Goal: Feedback & Contribution: Leave review/rating

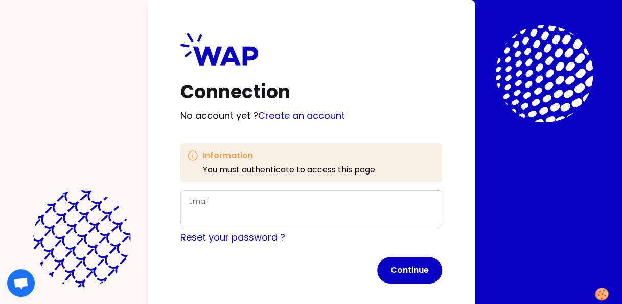
click at [213, 200] on div "Email" at bounding box center [311, 208] width 244 height 27
click at [414, 270] on form "Email an Reset your password ? Continue" at bounding box center [311, 236] width 262 height 93
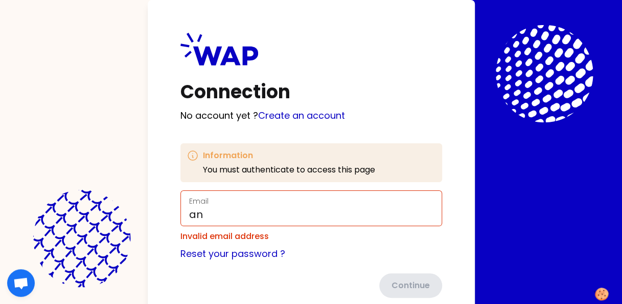
click at [461, 254] on div "Connection No account yet ? Create an account Information You must authenticate…" at bounding box center [311, 165] width 327 height 330
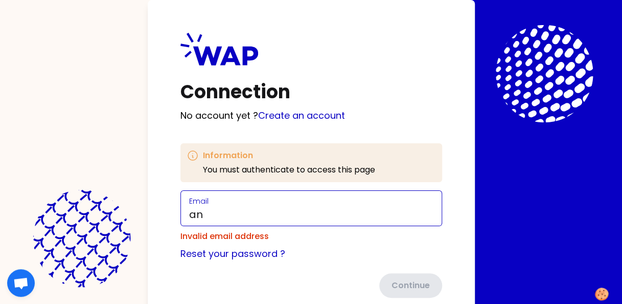
type input "[DOMAIN_NAME][EMAIL_ADDRESS][DOMAIN_NAME]"
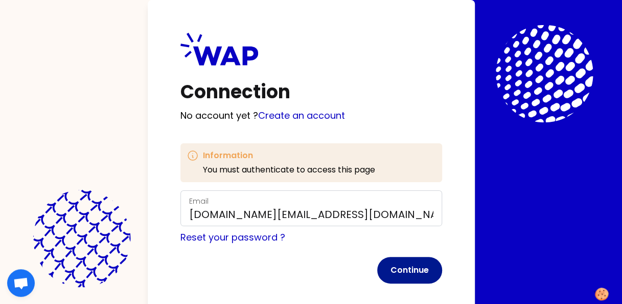
click at [409, 269] on button "Continue" at bounding box center [409, 270] width 65 height 27
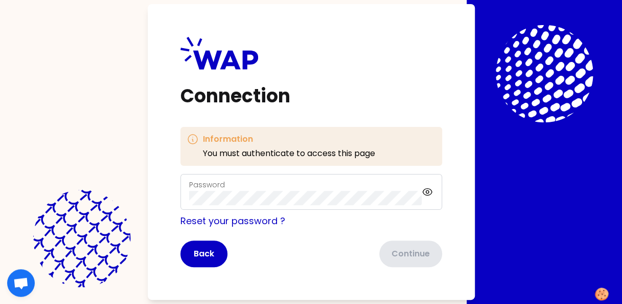
click at [202, 181] on label "Password" at bounding box center [207, 184] width 36 height 10
click at [410, 252] on button "Continue" at bounding box center [409, 253] width 65 height 27
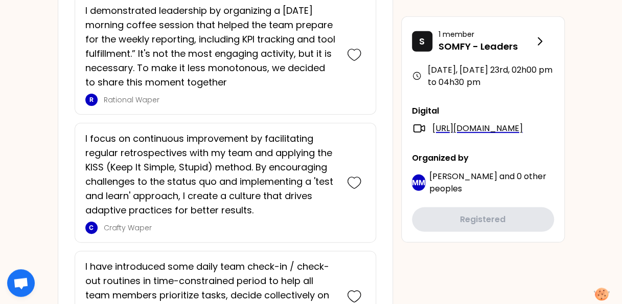
scroll to position [1380, 0]
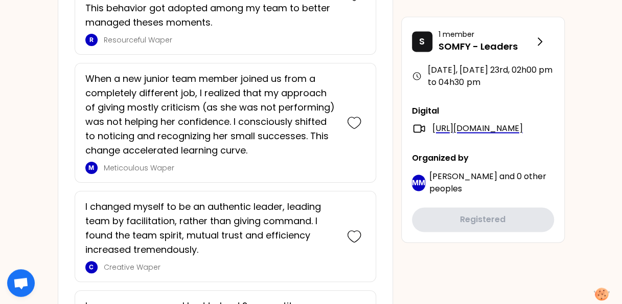
scroll to position [715, 0]
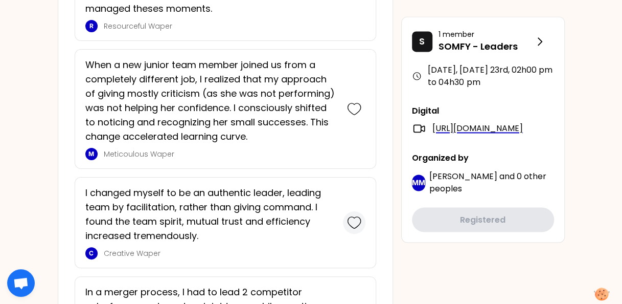
click at [355, 218] on icon at bounding box center [354, 222] width 14 height 14
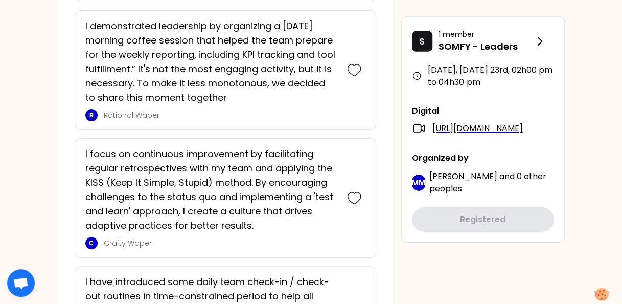
scroll to position [1526, 0]
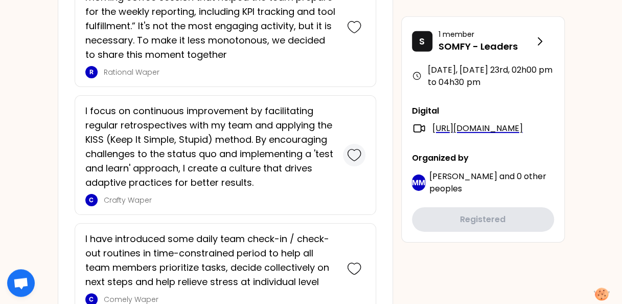
click at [358, 148] on icon at bounding box center [354, 155] width 14 height 14
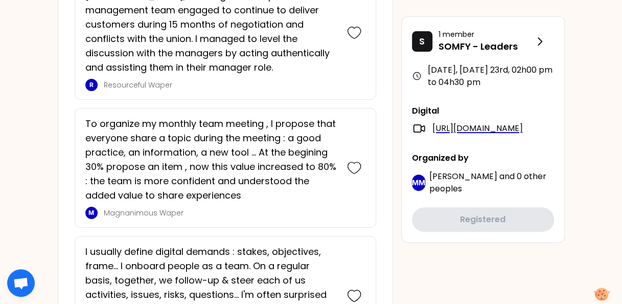
scroll to position [2011, 0]
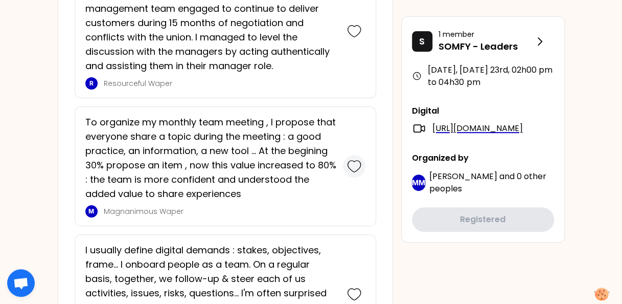
click at [347, 159] on icon at bounding box center [354, 166] width 14 height 14
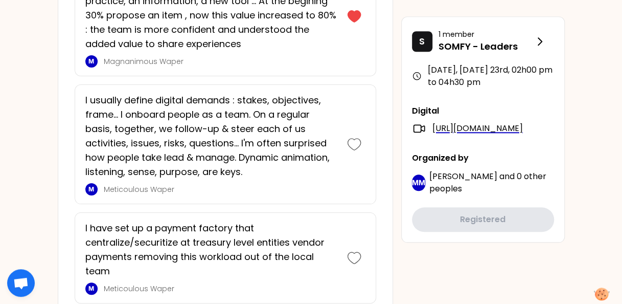
scroll to position [2292, 0]
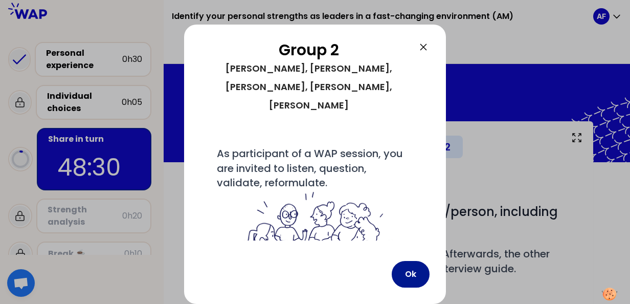
click at [408, 274] on button "Ok" at bounding box center [410, 274] width 38 height 27
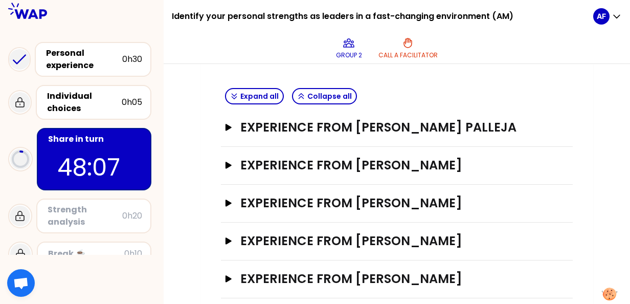
scroll to position [239, 0]
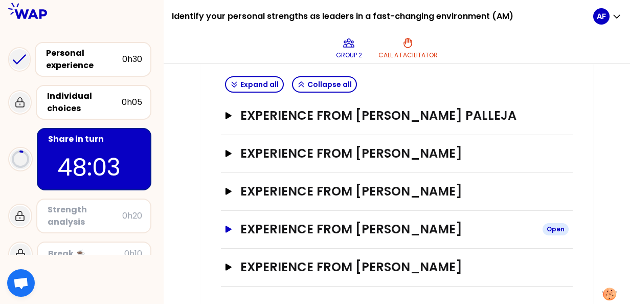
click at [228, 226] on icon "button" at bounding box center [228, 228] width 6 height 7
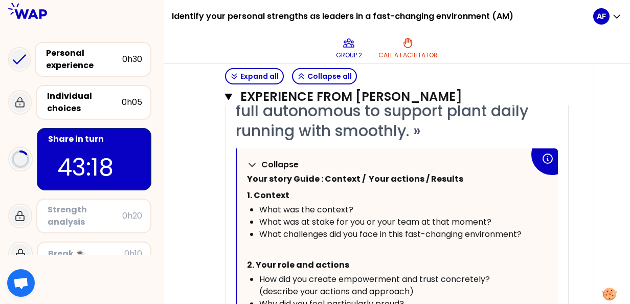
scroll to position [495, 0]
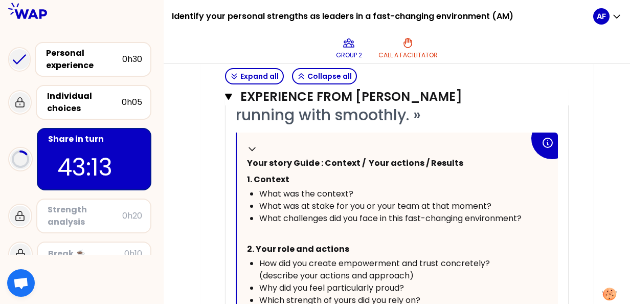
click at [354, 191] on div "What was the context?" at bounding box center [394, 194] width 270 height 12
click at [352, 188] on span "What was the context?" at bounding box center [306, 194] width 94 height 12
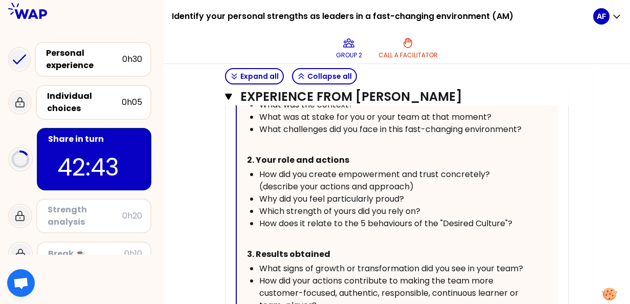
scroll to position [597, 0]
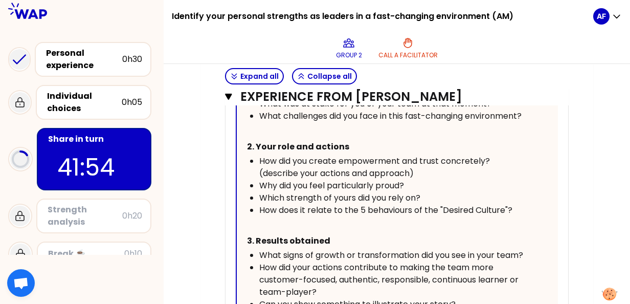
click at [341, 141] on span "2. Your role and actions" at bounding box center [298, 147] width 102 height 12
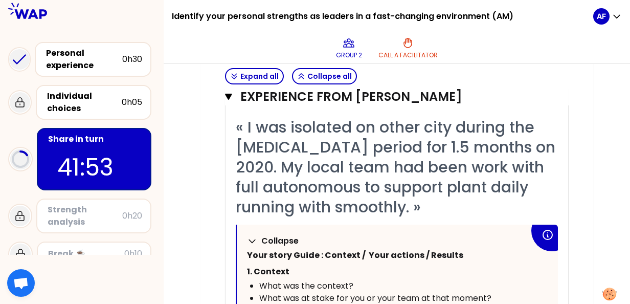
scroll to position [392, 0]
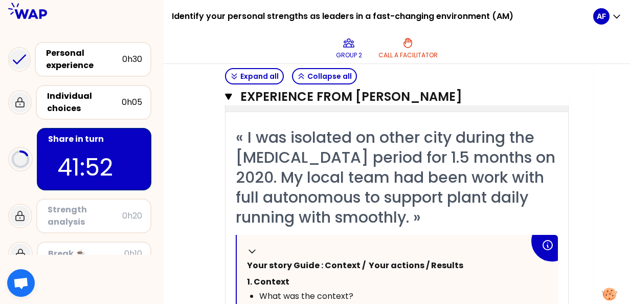
click at [431, 215] on div "« I was isolated on other city during the [MEDICAL_DATA] period for 1.5 months …" at bounding box center [397, 177] width 322 height 100
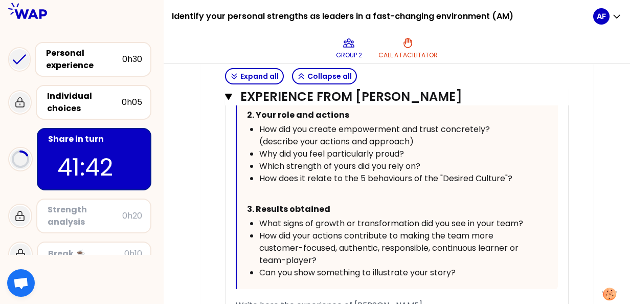
scroll to position [699, 0]
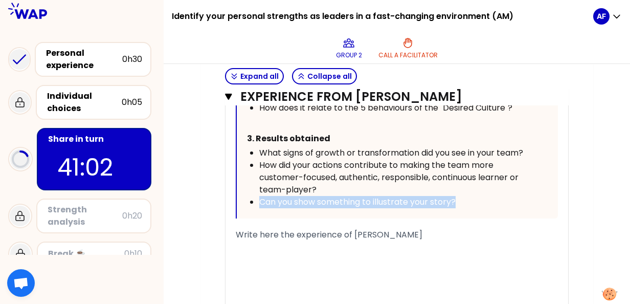
drag, startPoint x: 261, startPoint y: 199, endPoint x: 457, endPoint y: 201, distance: 195.7
click at [455, 201] on span "Can you show something to illustrate your story?" at bounding box center [357, 202] width 196 height 12
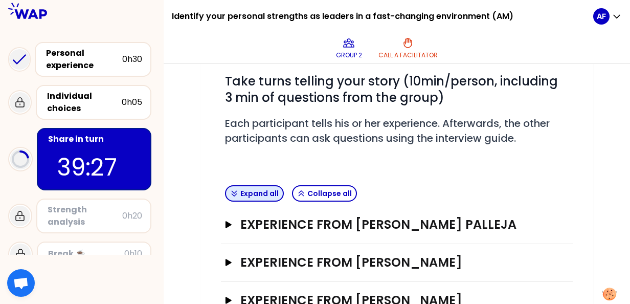
scroll to position [132, 0]
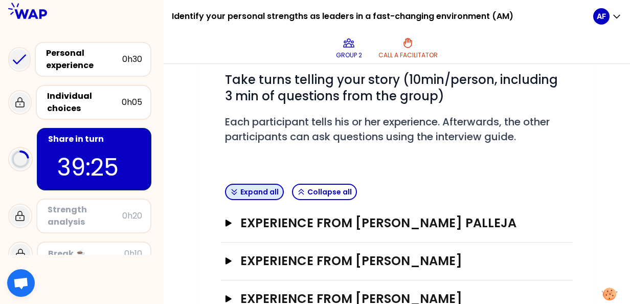
click at [243, 189] on button "Expand all" at bounding box center [254, 191] width 59 height 16
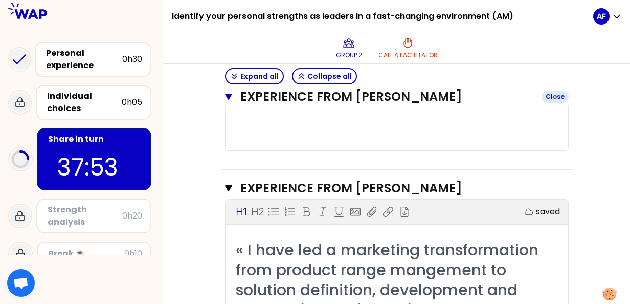
scroll to position [1512, 0]
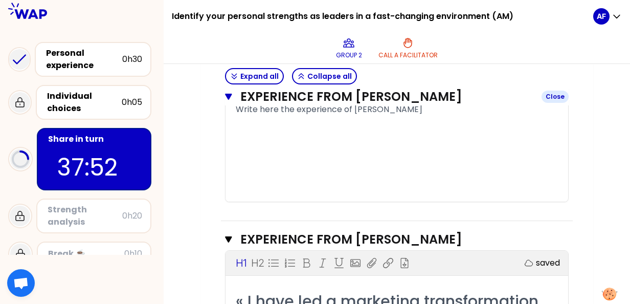
click at [226, 94] on icon "button" at bounding box center [228, 97] width 7 height 6
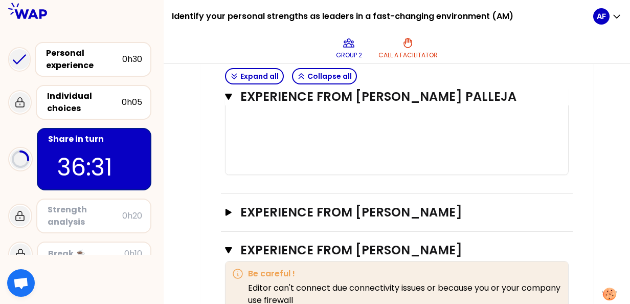
scroll to position [920, 0]
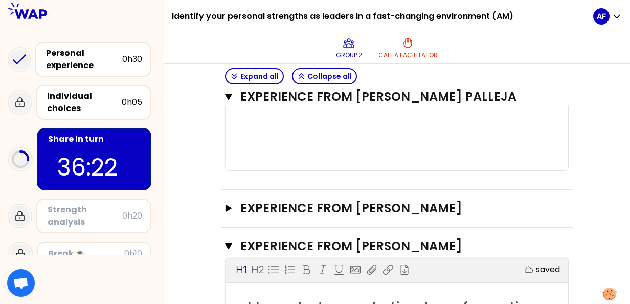
click at [228, 205] on icon "button" at bounding box center [228, 207] width 6 height 7
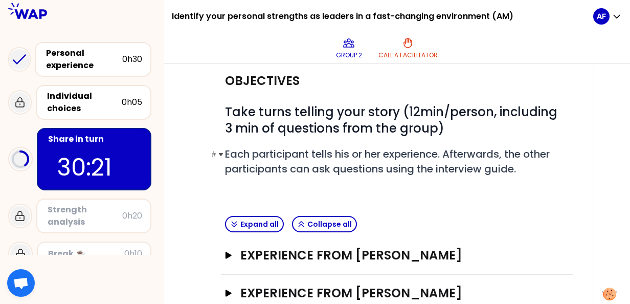
scroll to position [202, 0]
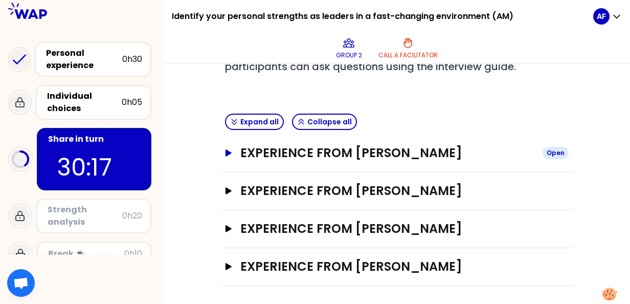
click at [225, 153] on icon "button" at bounding box center [228, 152] width 8 height 7
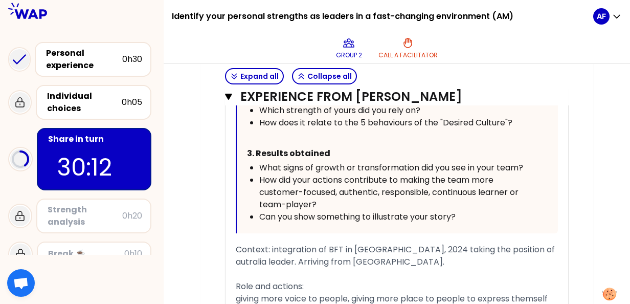
scroll to position [560, 0]
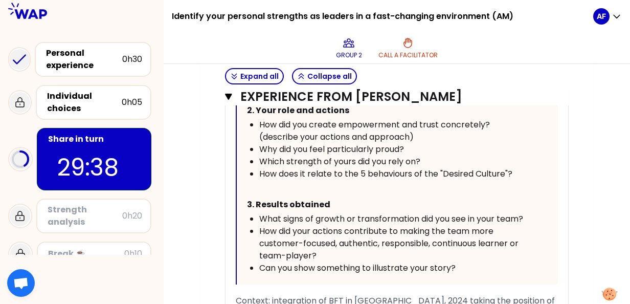
drag, startPoint x: 260, startPoint y: 217, endPoint x: 381, endPoint y: 212, distance: 121.7
click at [381, 213] on span "What signs of growth or transformation did you see in your team?" at bounding box center [391, 219] width 264 height 12
drag, startPoint x: 261, startPoint y: 216, endPoint x: 369, endPoint y: 218, distance: 108.9
click at [369, 218] on span "What signs of growth or transformation did you see in your team?" at bounding box center [391, 219] width 264 height 12
drag, startPoint x: 284, startPoint y: 212, endPoint x: 524, endPoint y: 217, distance: 240.2
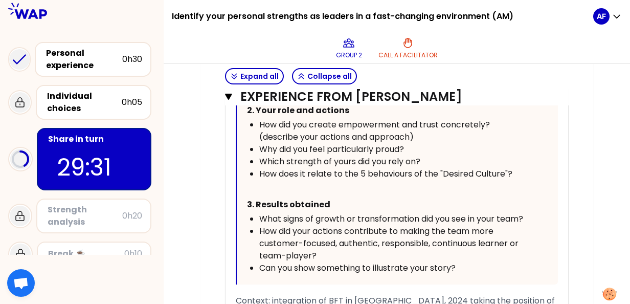
click at [523, 217] on span "What signs of growth or transformation did you see in your team?" at bounding box center [391, 219] width 264 height 12
drag, startPoint x: 524, startPoint y: 215, endPoint x: 356, endPoint y: 226, distance: 169.0
click at [357, 225] on ul "What signs of growth or transformation did you see in your team? How did your a…" at bounding box center [388, 243] width 282 height 61
drag, startPoint x: 452, startPoint y: 266, endPoint x: 265, endPoint y: 233, distance: 190.5
click at [279, 237] on ul "What signs of growth or transformation did you see in your team? How did your a…" at bounding box center [388, 243] width 282 height 61
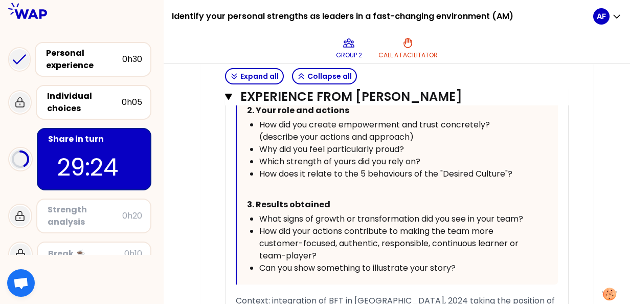
drag, startPoint x: 258, startPoint y: 199, endPoint x: 401, endPoint y: 267, distance: 158.2
click at [403, 269] on div "Collapse Your story Guide : Context / Your actions / Results 1. Context What wa…" at bounding box center [397, 139] width 321 height 290
click at [358, 230] on span "How did your actions contribute to making the team more customer-focused, authe…" at bounding box center [389, 243] width 261 height 36
drag, startPoint x: 460, startPoint y: 267, endPoint x: 352, endPoint y: 263, distance: 108.4
click at [352, 263] on div "Can you show something to illustrate your story?" at bounding box center [394, 268] width 270 height 12
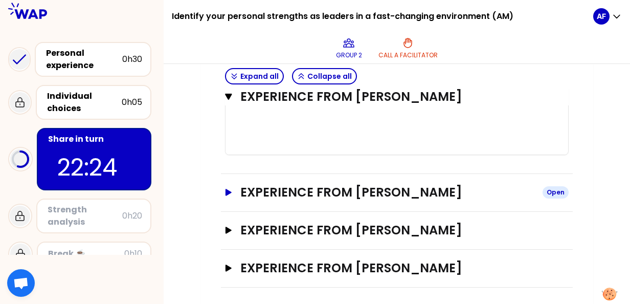
scroll to position [1007, 0]
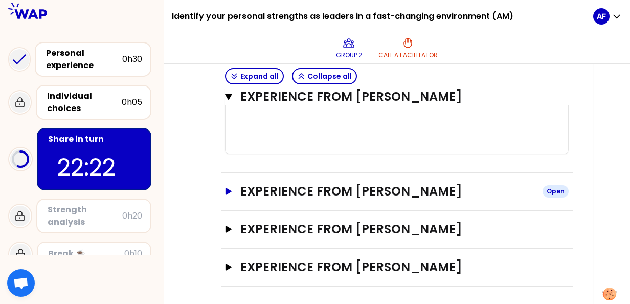
click at [229, 191] on icon "button" at bounding box center [228, 191] width 6 height 7
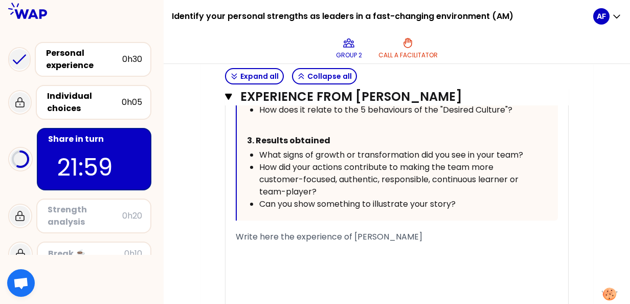
scroll to position [1518, 0]
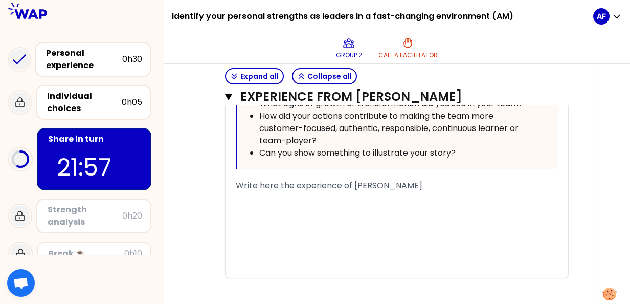
click at [248, 193] on div "﻿" at bounding box center [397, 198] width 322 height 12
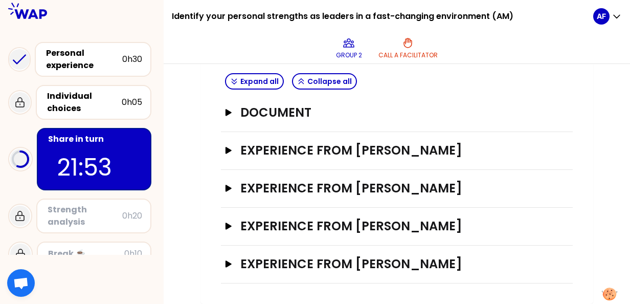
scroll to position [239, 0]
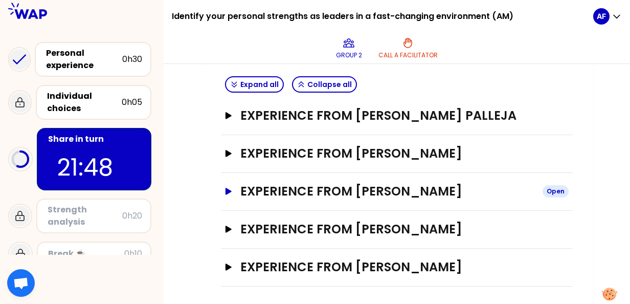
click at [228, 190] on icon "button" at bounding box center [228, 191] width 6 height 7
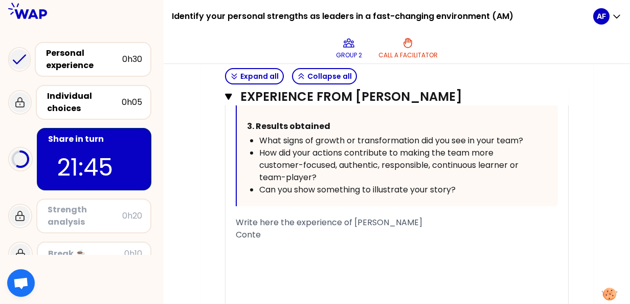
scroll to position [750, 0]
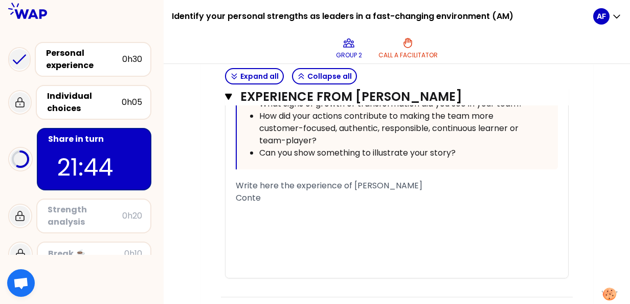
click at [274, 197] on div "Conte" at bounding box center [397, 198] width 322 height 12
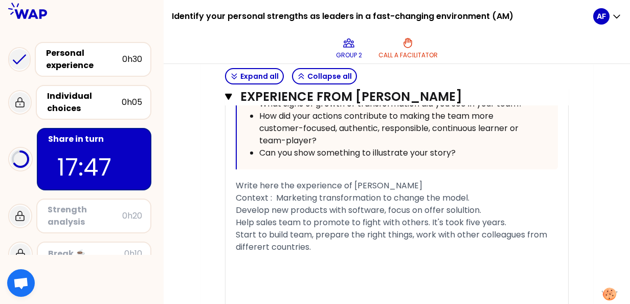
click at [243, 260] on div "﻿" at bounding box center [397, 259] width 322 height 12
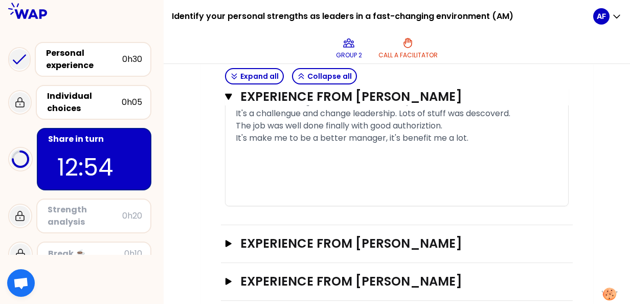
scroll to position [946, 0]
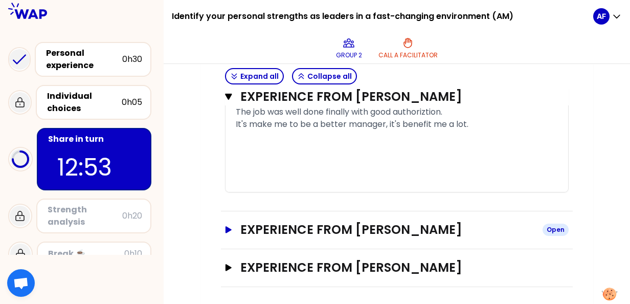
click at [228, 228] on icon "button" at bounding box center [228, 229] width 6 height 7
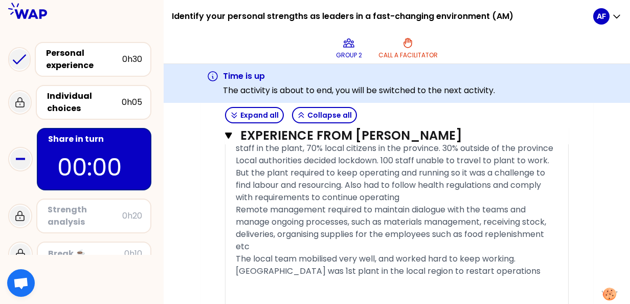
scroll to position [1611, 0]
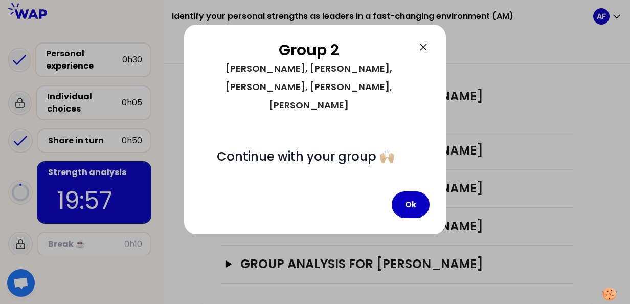
scroll to position [421, 0]
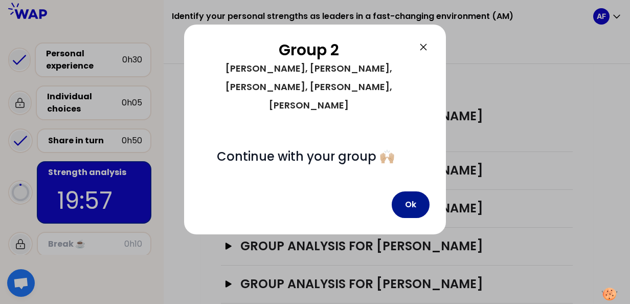
click at [406, 191] on button "Ok" at bounding box center [410, 204] width 38 height 27
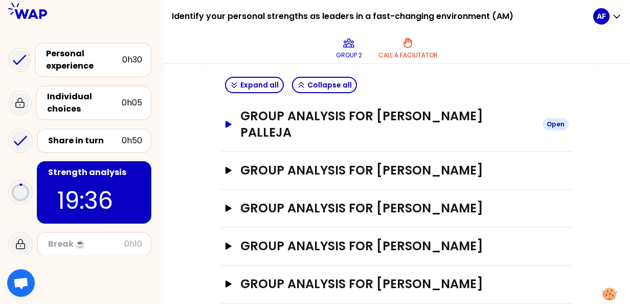
click at [227, 121] on icon "button" at bounding box center [228, 124] width 6 height 7
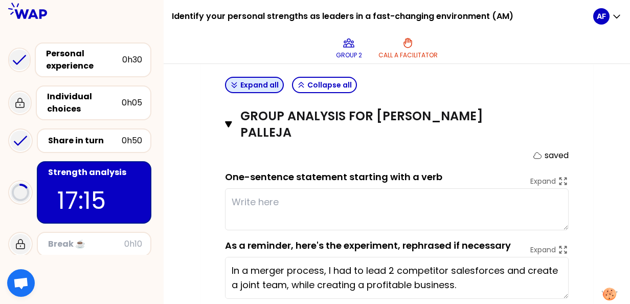
click at [234, 82] on icon "button" at bounding box center [234, 85] width 8 height 8
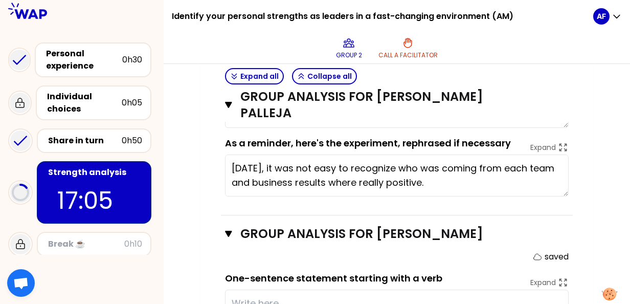
scroll to position [523, 0]
click at [563, 142] on icon at bounding box center [562, 147] width 11 height 11
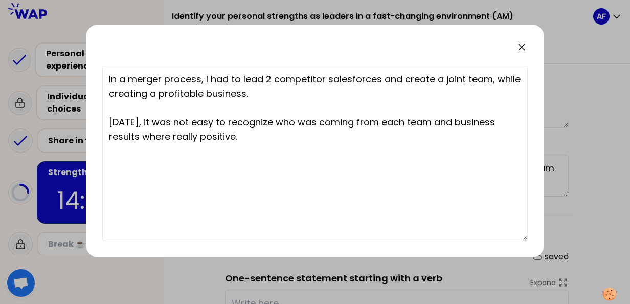
type textarea "Create a joint team with a shared culture and lead them with a common objective"
click at [520, 50] on icon at bounding box center [521, 47] width 12 height 12
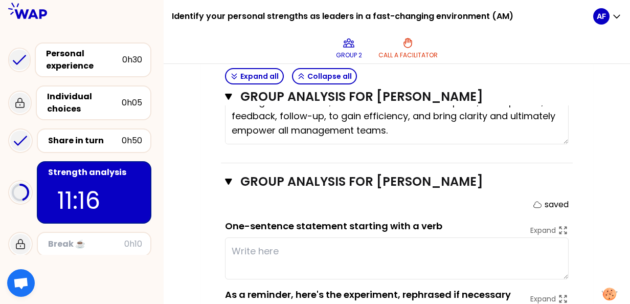
scroll to position [881, 0]
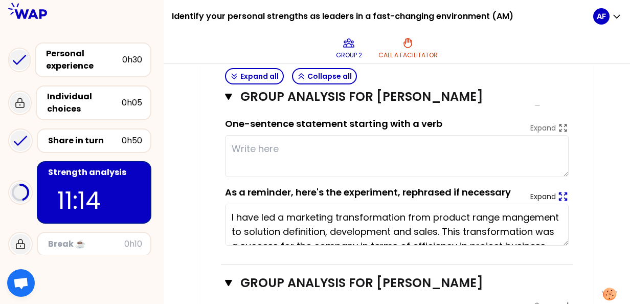
click at [562, 191] on icon at bounding box center [562, 196] width 11 height 11
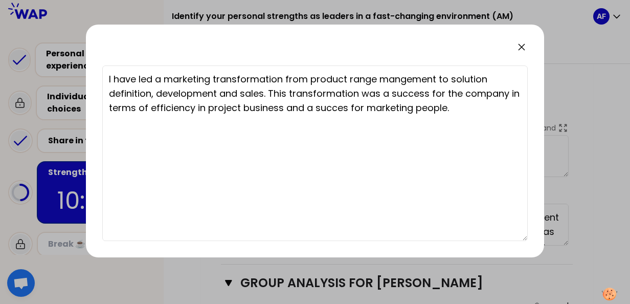
click at [518, 48] on icon at bounding box center [521, 47] width 12 height 12
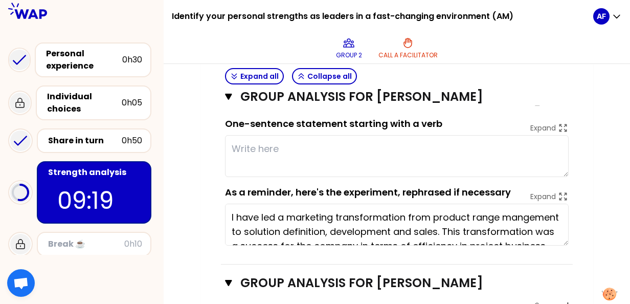
type textarea "Create a management routine with people, giving a place for authentic exchanges."
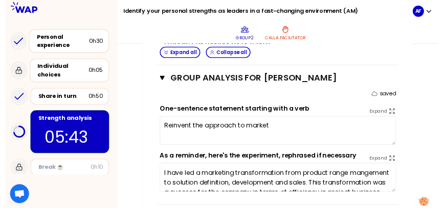
scroll to position [830, 0]
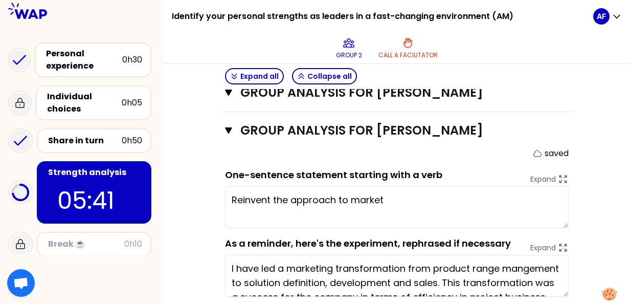
click at [413, 186] on textarea "Reinvent the approach to market" at bounding box center [396, 207] width 343 height 42
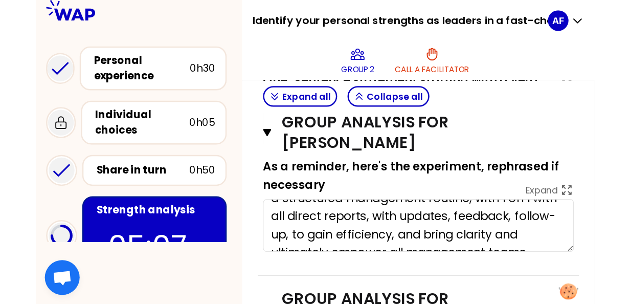
scroll to position [51, 0]
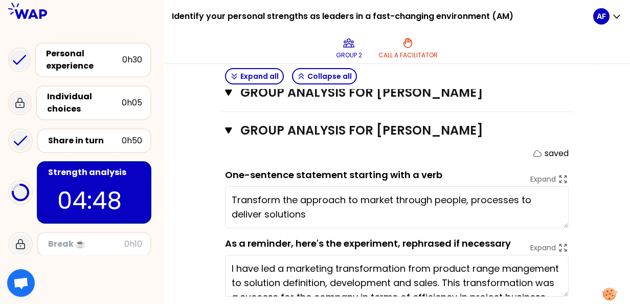
type textarea "Transform the approach to market through people, processes to deliver solutions."
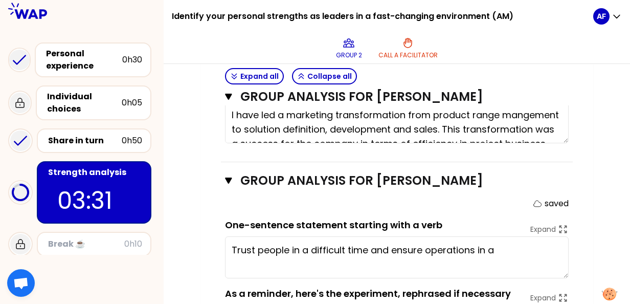
scroll to position [1085, 0]
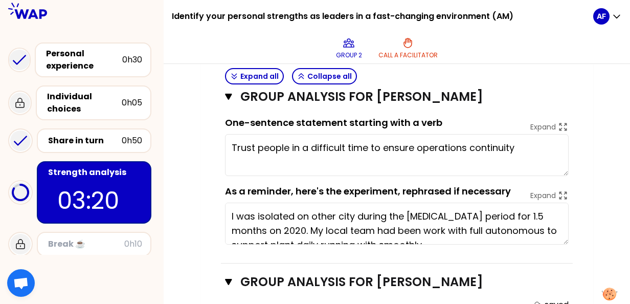
type textarea "Trust people in a difficult time to ensure operations continuity."
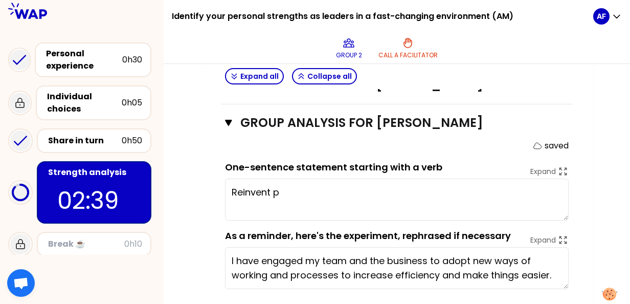
scroll to position [1246, 0]
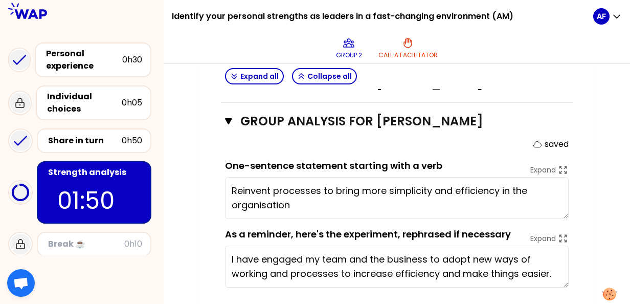
type textarea "Reinvent processes to bring more simplicity and efficiency in the organisation."
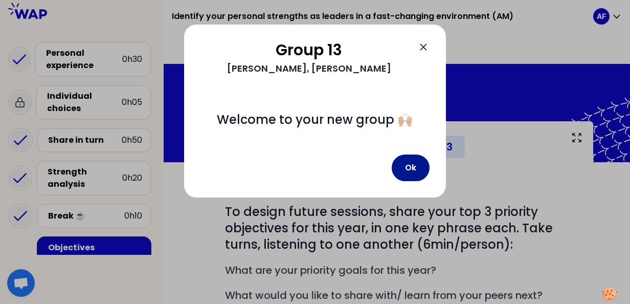
click at [407, 168] on button "Ok" at bounding box center [410, 167] width 38 height 27
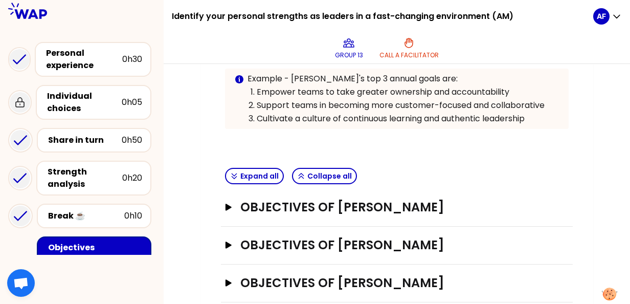
scroll to position [271, 0]
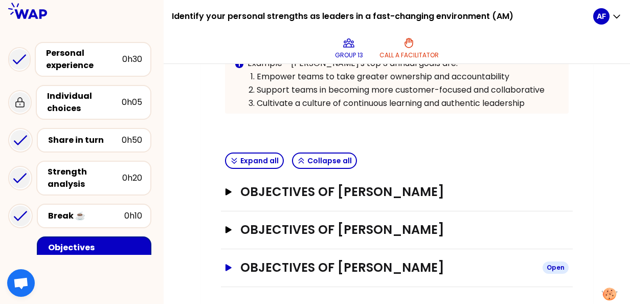
click at [229, 266] on icon "button" at bounding box center [228, 267] width 8 height 7
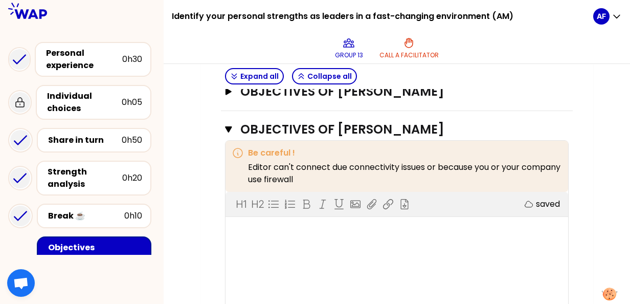
scroll to position [424, 0]
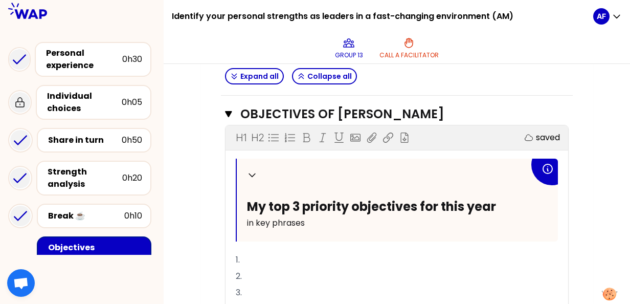
click at [270, 253] on p "1." at bounding box center [397, 259] width 322 height 16
click at [260, 274] on p "2." at bounding box center [397, 276] width 322 height 16
click at [337, 256] on p "1. Empower the team" at bounding box center [397, 259] width 322 height 16
click at [254, 274] on p "2." at bounding box center [397, 276] width 322 height 16
click at [245, 287] on p "3." at bounding box center [397, 292] width 322 height 16
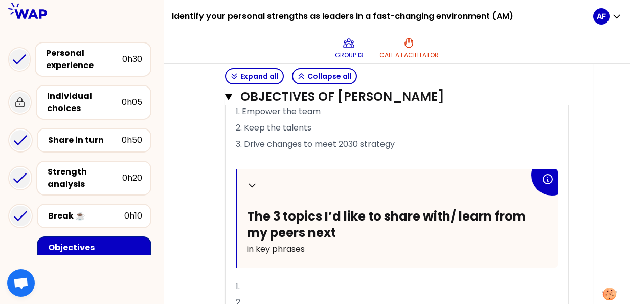
scroll to position [629, 0]
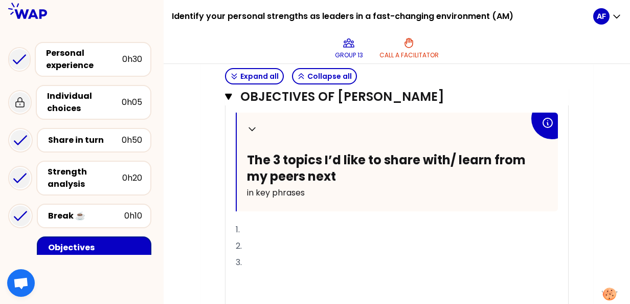
click at [253, 227] on p "1." at bounding box center [397, 229] width 322 height 16
click at [256, 240] on p "2." at bounding box center [397, 246] width 322 height 16
click at [408, 223] on p "1. How to improve employee well being" at bounding box center [397, 229] width 322 height 16
click at [255, 238] on p "2." at bounding box center [397, 246] width 322 height 16
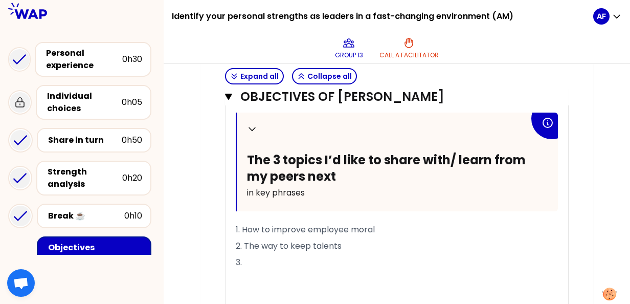
click at [262, 260] on p "3." at bounding box center [397, 262] width 322 height 16
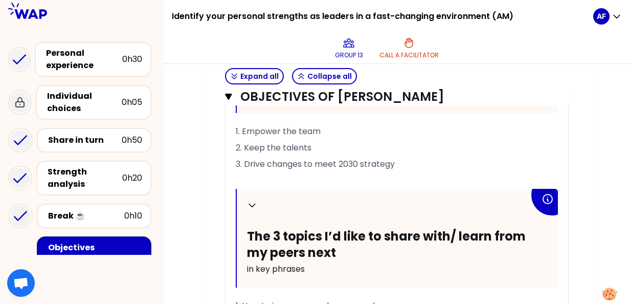
scroll to position [522, 0]
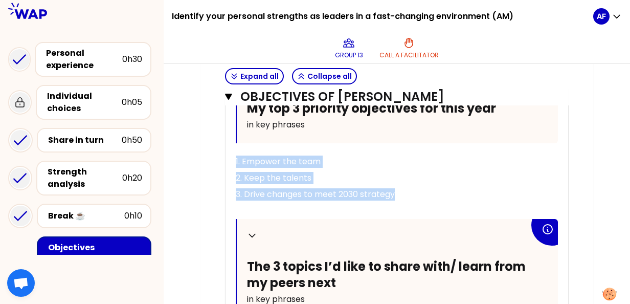
drag, startPoint x: 421, startPoint y: 193, endPoint x: 223, endPoint y: 155, distance: 201.9
click at [223, 155] on div "Objectives of [PERSON_NAME] Close H1 H2 Export saved Collapse My top 3 priority…" at bounding box center [397, 219] width 352 height 444
copy div "1. Empower the team 2. Keep the talents 3. Drive changes to meet 2030 strategy"
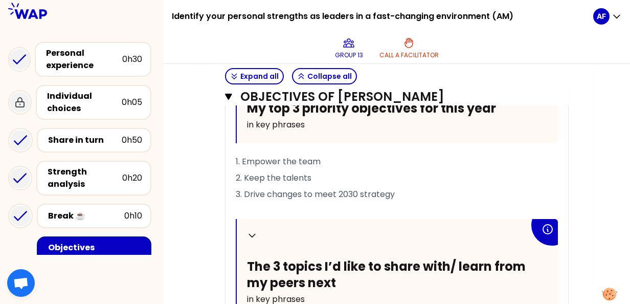
click at [591, 169] on div "My group number: 13 Objectives # To design future sessions, share your top 3 pr…" at bounding box center [396, 30] width 392 height 863
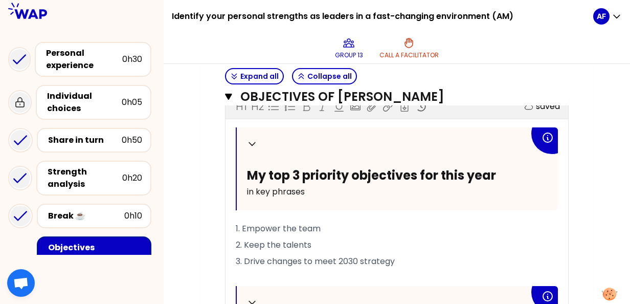
scroll to position [471, 0]
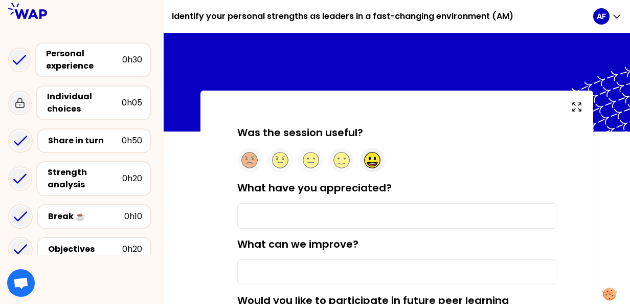
click at [379, 160] on circle at bounding box center [372, 160] width 16 height 16
click at [280, 213] on input "What have you appreciated?" at bounding box center [396, 216] width 319 height 26
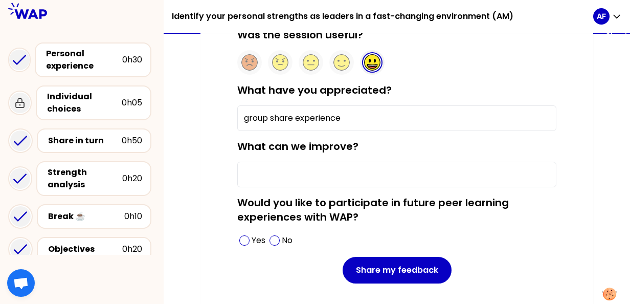
scroll to position [102, 0]
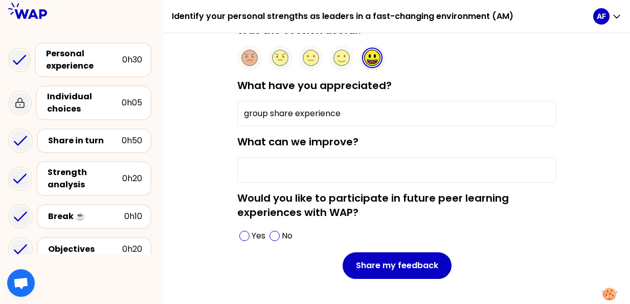
type input "group share experience"
click at [290, 166] on input "What can we improve?" at bounding box center [396, 170] width 319 height 26
type input "e"
type input "training hours little bit long"
click at [245, 240] on div "Yes" at bounding box center [252, 235] width 30 height 16
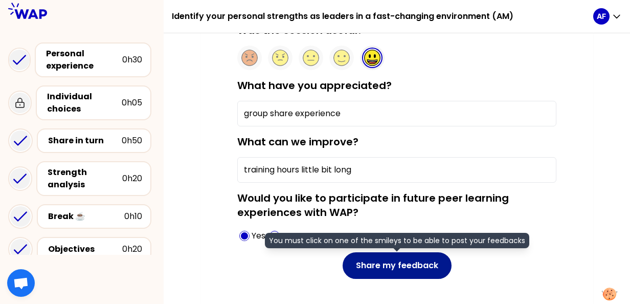
click at [395, 268] on button "Share my feedback" at bounding box center [396, 265] width 109 height 27
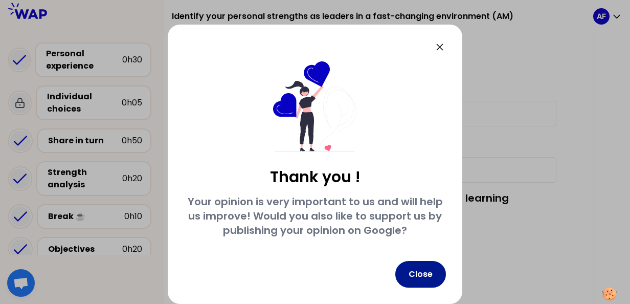
click at [420, 275] on button "Close" at bounding box center [420, 274] width 51 height 27
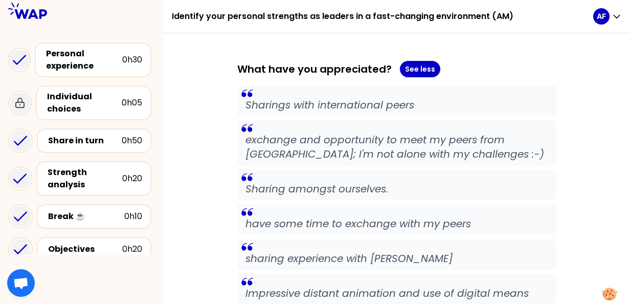
scroll to position [204, 0]
